Goal: Task Accomplishment & Management: Manage account settings

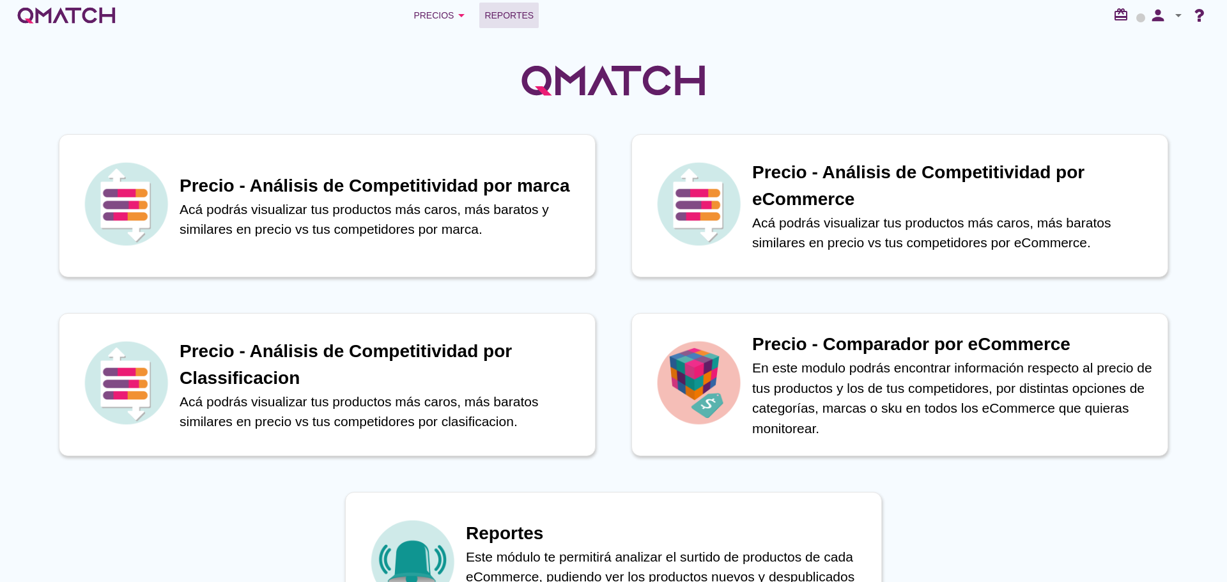
click at [502, 10] on span "Reportes" at bounding box center [508, 15] width 49 height 15
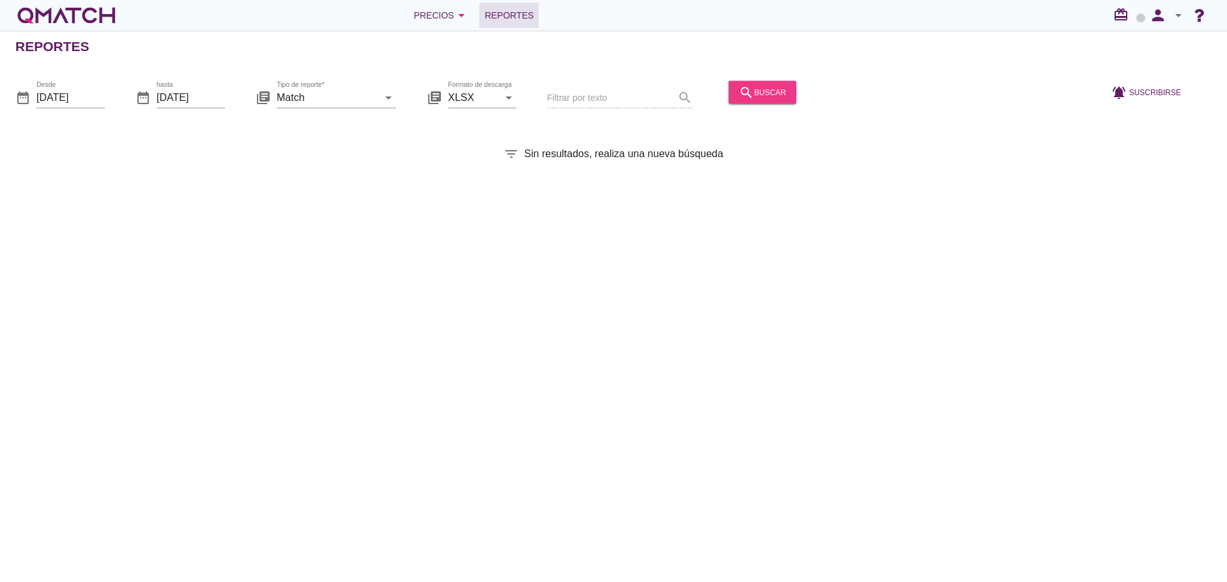
click at [749, 89] on div "search buscar" at bounding box center [762, 91] width 47 height 15
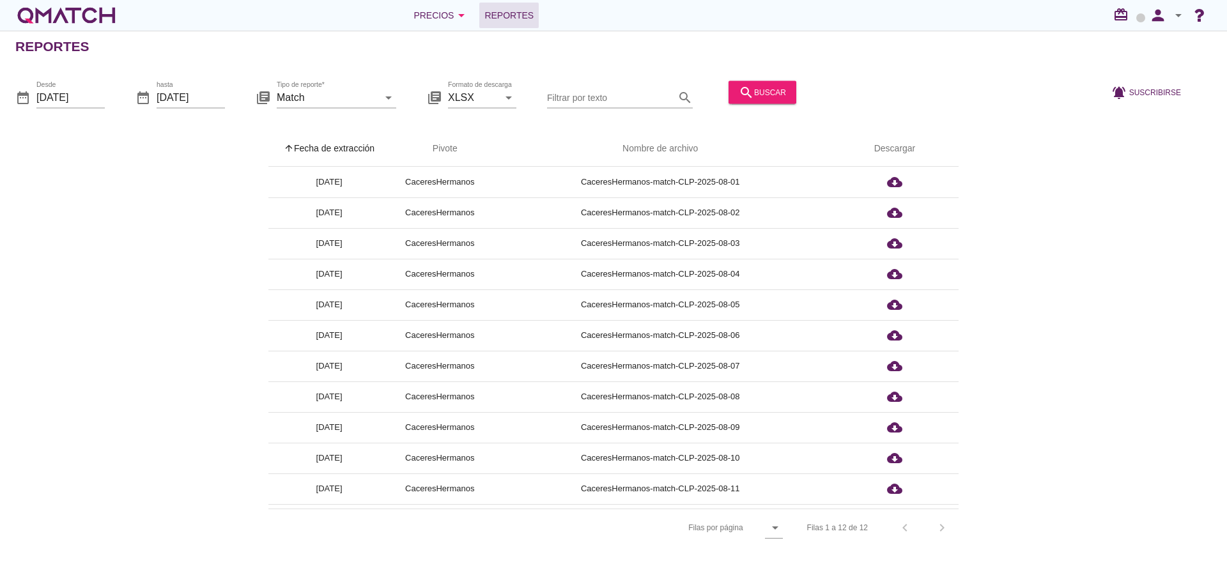
click at [355, 142] on th "arrow_upward Fecha de extracción" at bounding box center [328, 149] width 121 height 36
click at [1152, 14] on icon "person" at bounding box center [1158, 15] width 26 height 18
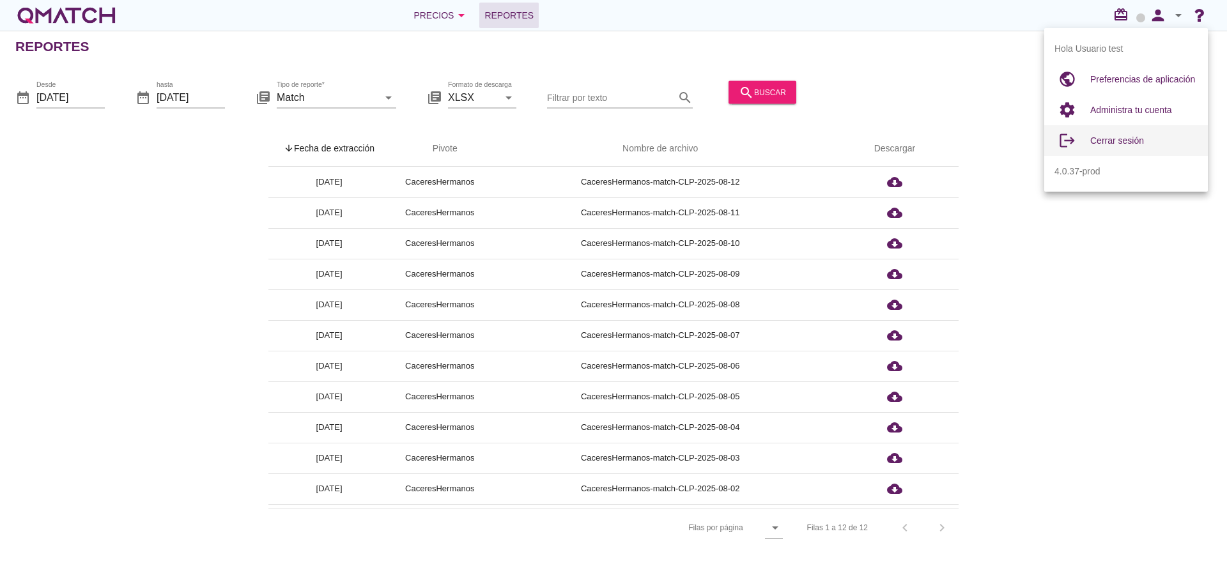
click at [1112, 143] on span "Cerrar sesión" at bounding box center [1117, 140] width 54 height 10
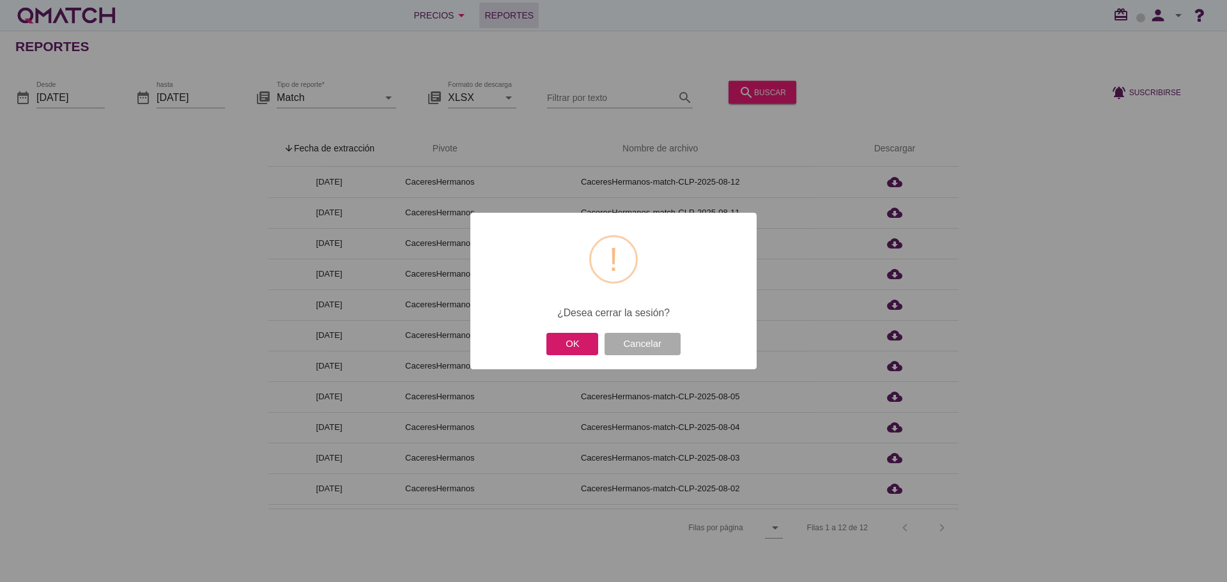
click at [552, 342] on button "OK" at bounding box center [572, 344] width 52 height 22
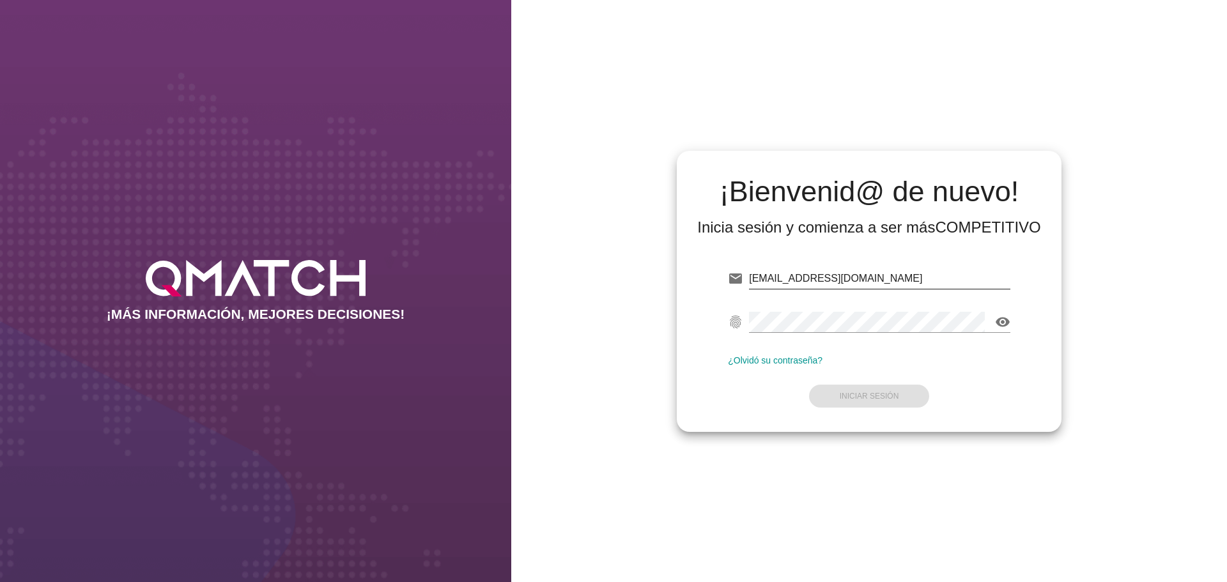
click at [951, 269] on input "[EMAIL_ADDRESS][DOMAIN_NAME]" at bounding box center [879, 278] width 261 height 20
type input "[EMAIL_ADDRESS][DOMAIN_NAME]"
click at [885, 396] on strong "Iniciar Sesión" at bounding box center [869, 396] width 59 height 9
